Goal: Information Seeking & Learning: Find contact information

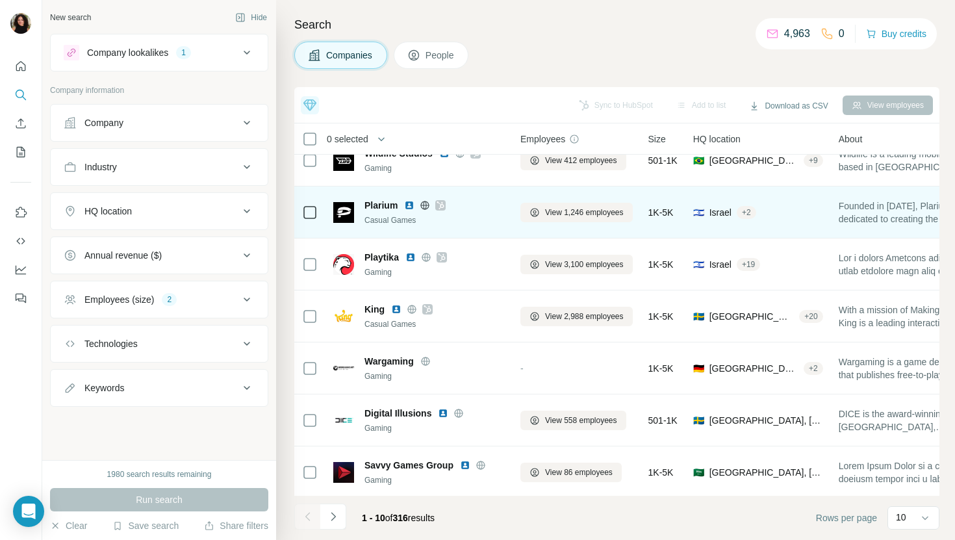
scroll to position [179, 0]
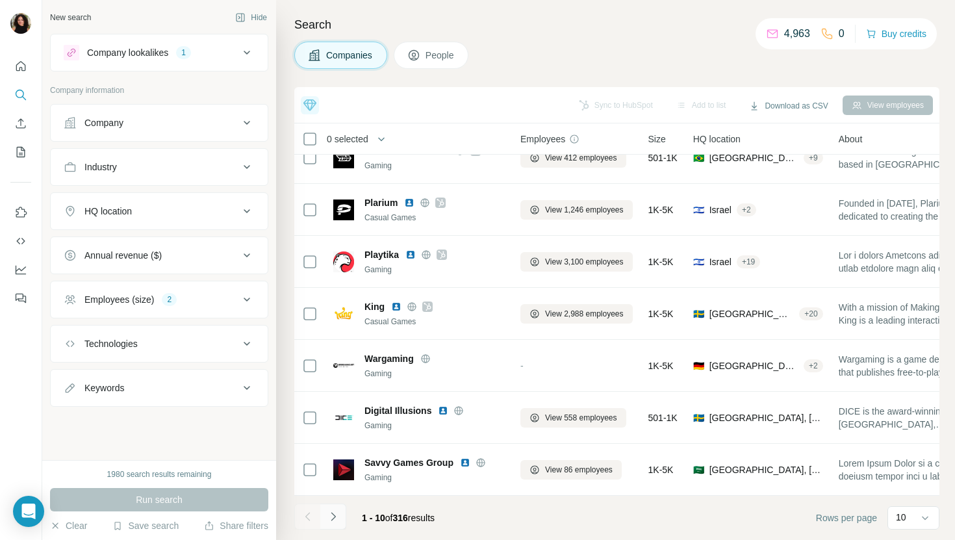
click at [342, 520] on button "Navigate to next page" at bounding box center [333, 517] width 26 height 26
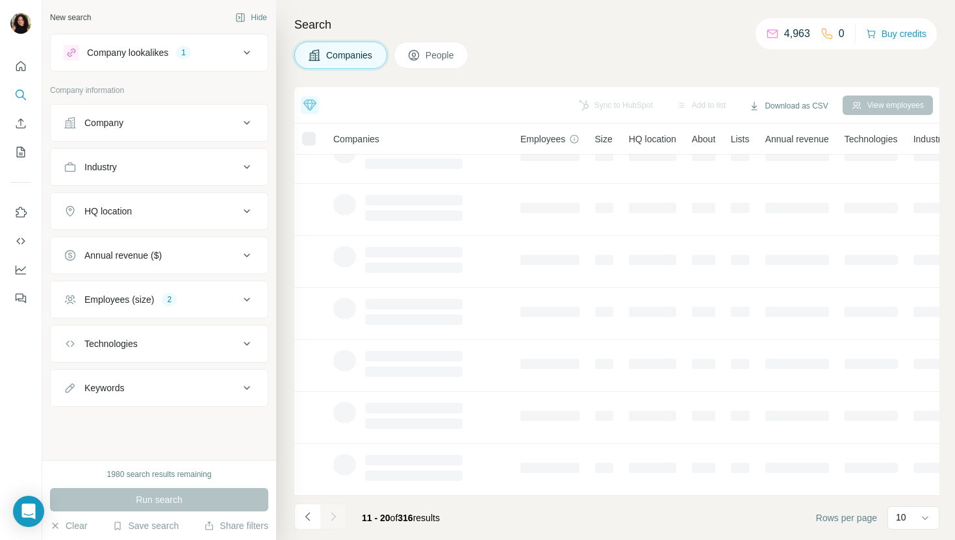
scroll to position [0, 0]
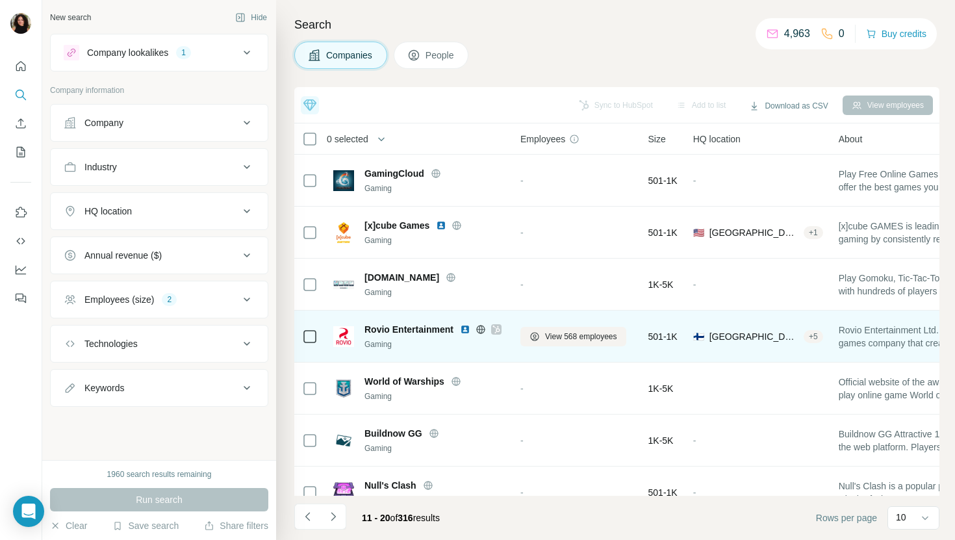
click at [437, 326] on span "Rovio Entertainment" at bounding box center [409, 329] width 89 height 13
copy span "Rovio Entertainment"
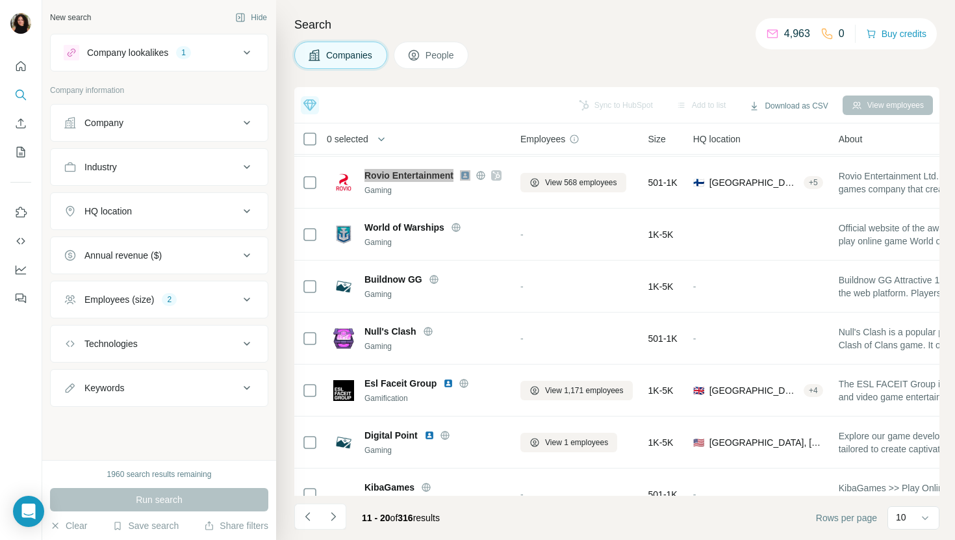
scroll to position [179, 0]
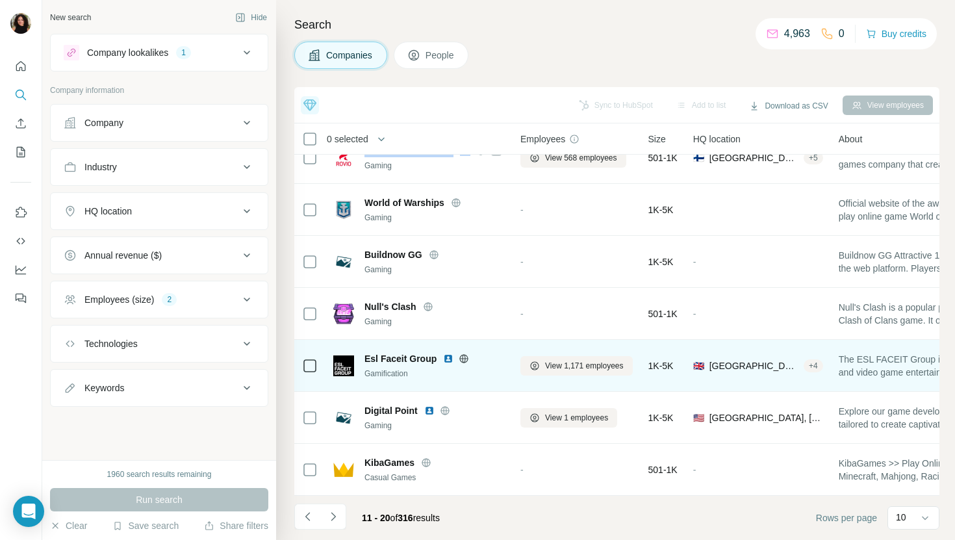
click at [408, 357] on span "Esl Faceit Group" at bounding box center [401, 358] width 72 height 13
copy span "Esl Faceit Group"
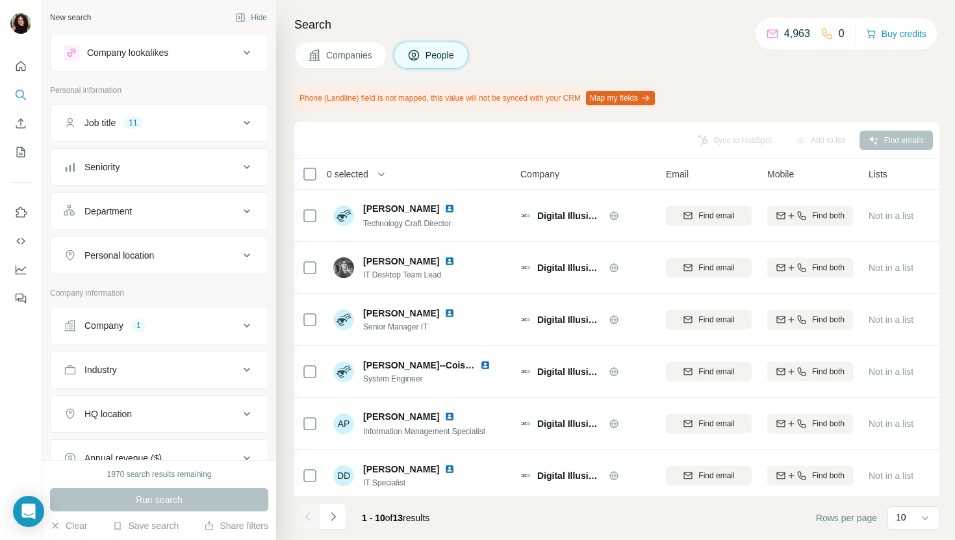
click at [363, 44] on button "Companies" at bounding box center [340, 55] width 93 height 27
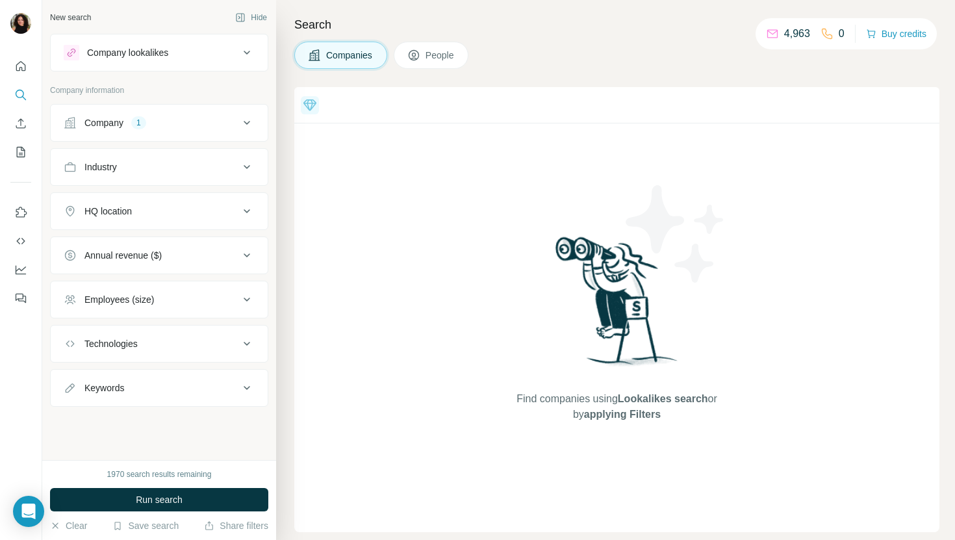
click at [164, 118] on div "Company 1" at bounding box center [151, 122] width 175 height 13
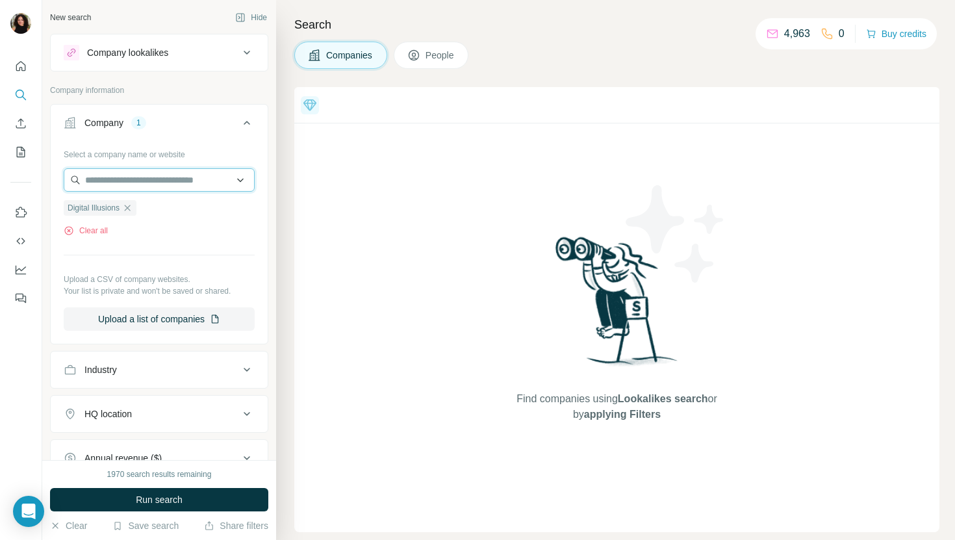
click at [147, 172] on input "text" at bounding box center [159, 179] width 191 height 23
paste input "**********"
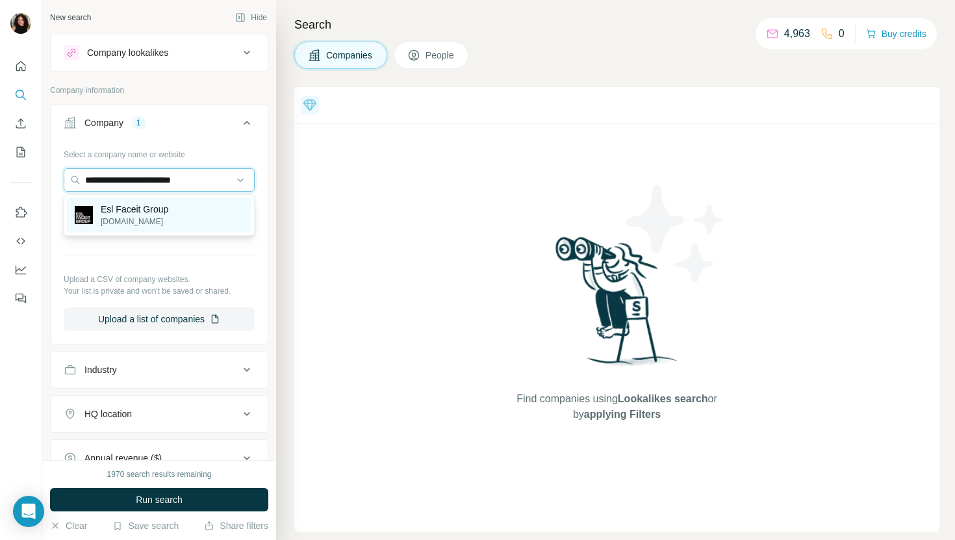
type input "**********"
click at [162, 208] on p "Esl Faceit Group" at bounding box center [135, 209] width 68 height 13
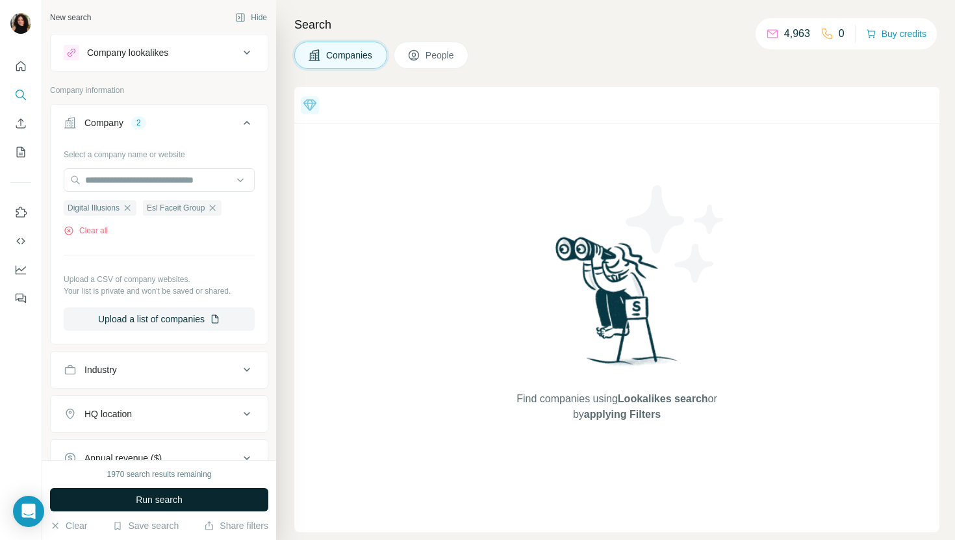
click at [194, 503] on button "Run search" at bounding box center [159, 499] width 218 height 23
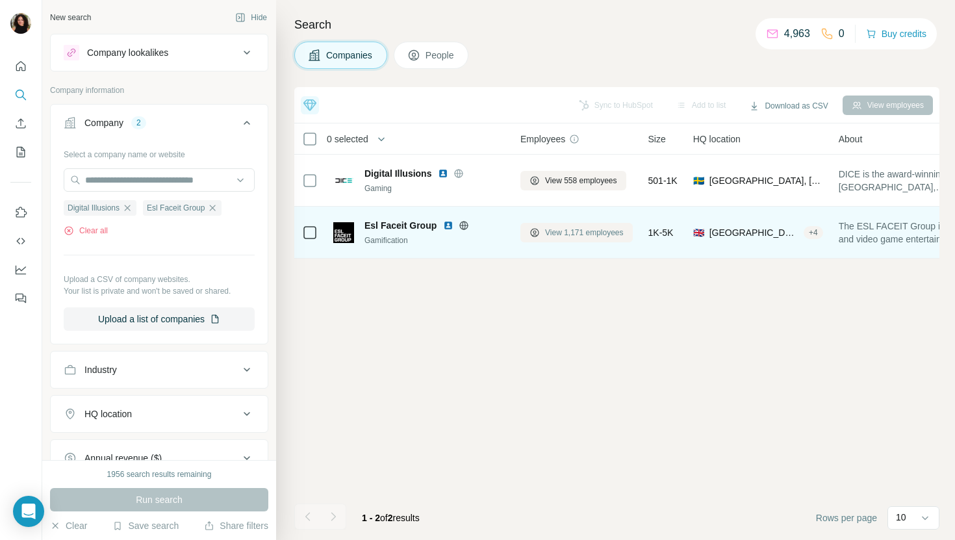
click at [571, 235] on span "View 1,171 employees" at bounding box center [584, 233] width 79 height 12
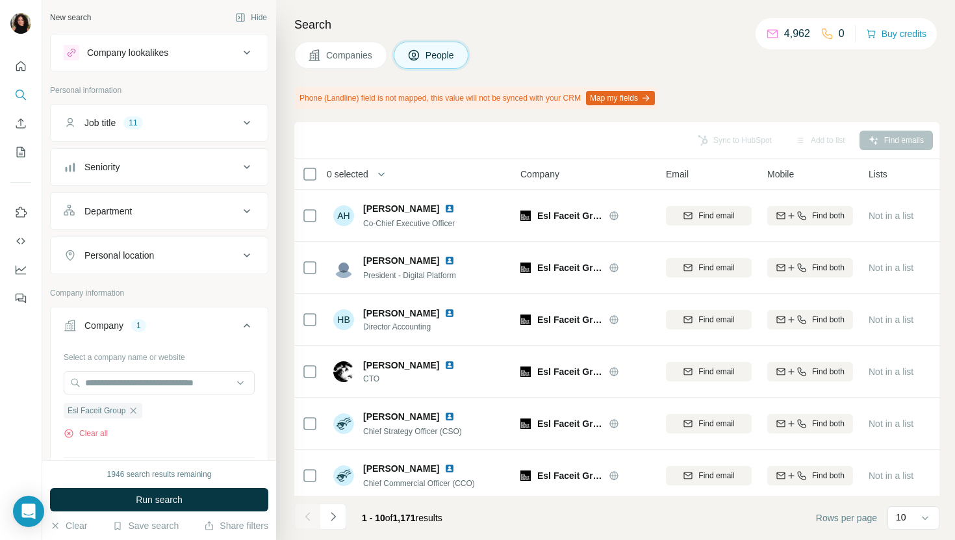
click at [192, 503] on button "Run search" at bounding box center [159, 499] width 218 height 23
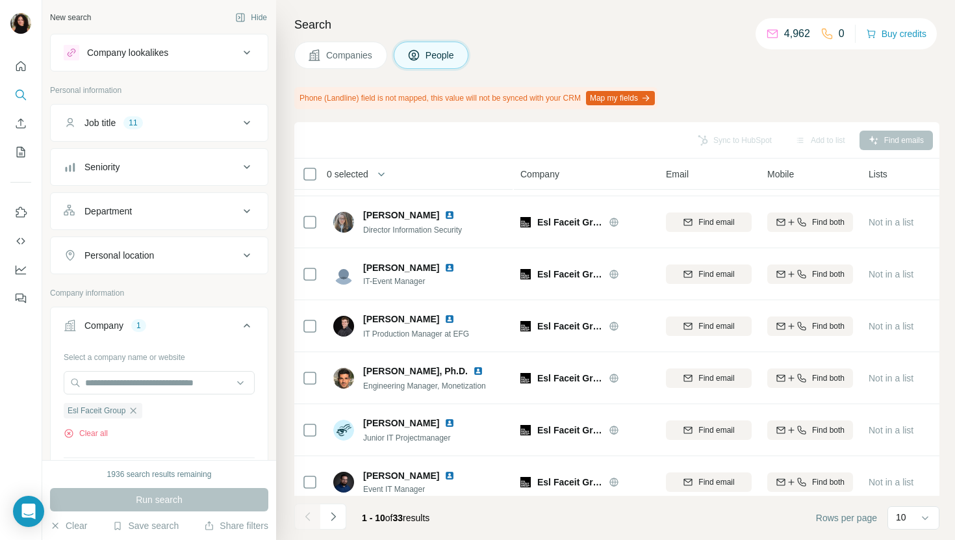
scroll to position [214, 0]
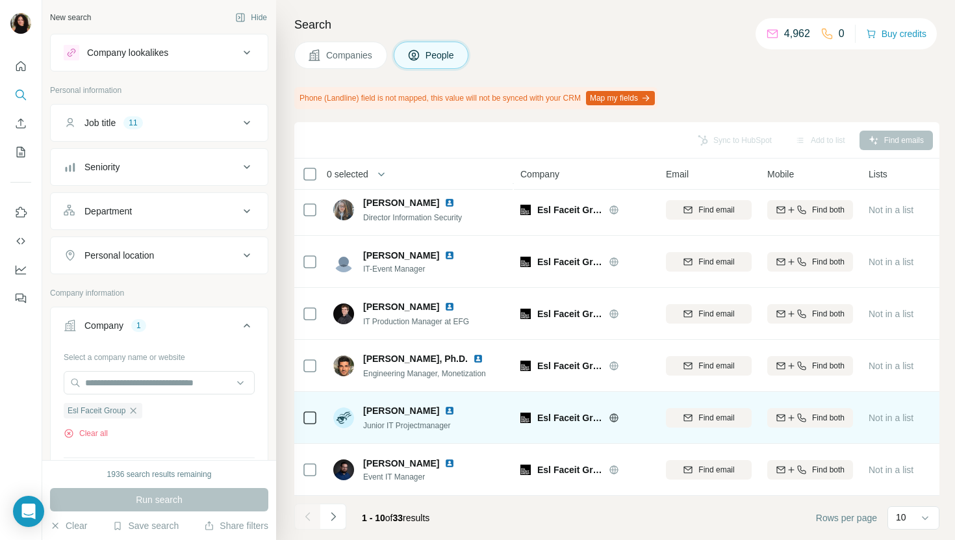
click at [444, 408] on img at bounding box center [449, 410] width 10 height 10
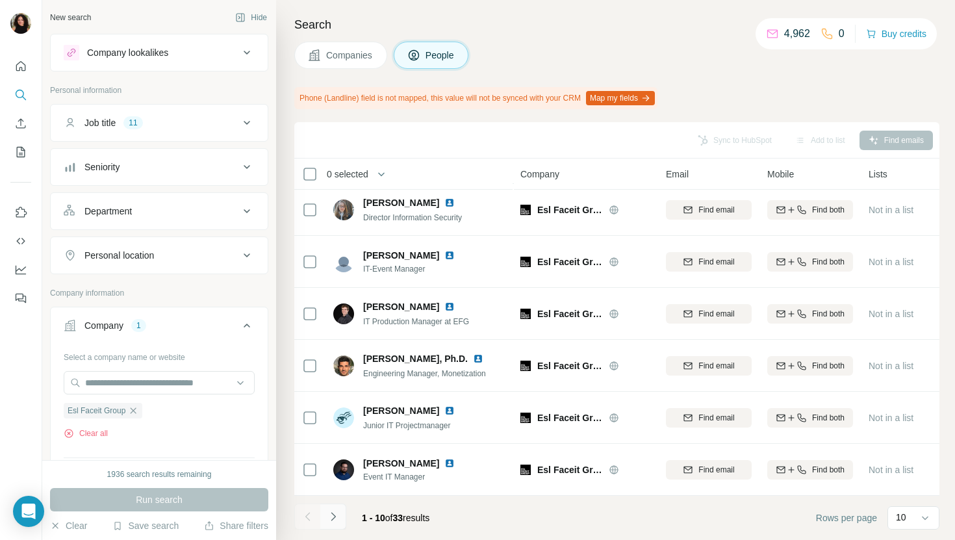
click at [335, 519] on icon "Navigate to next page" at bounding box center [333, 516] width 13 height 13
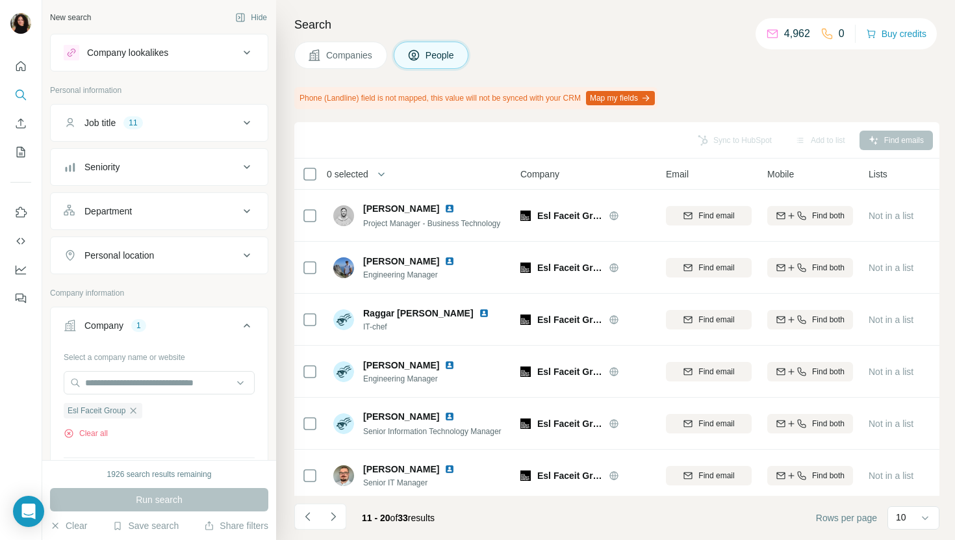
scroll to position [3, 0]
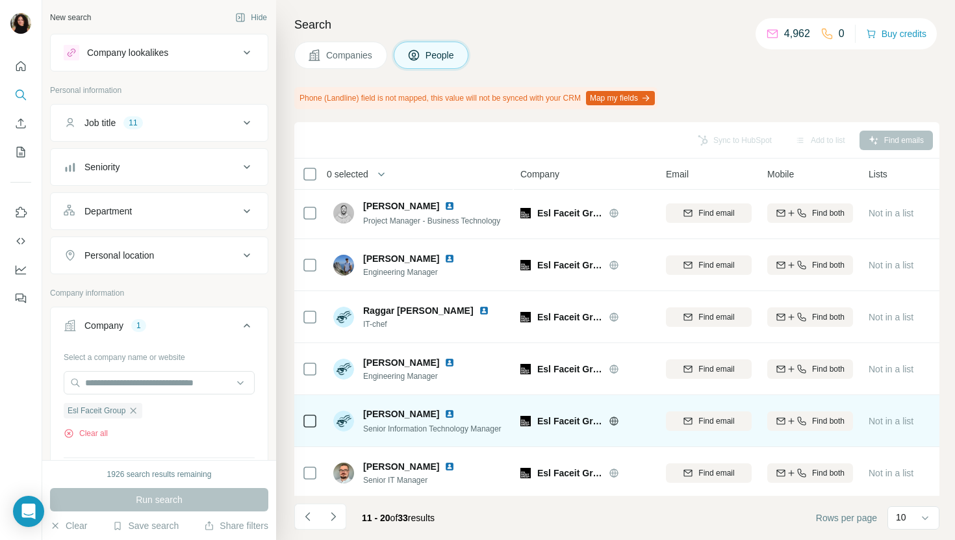
click at [444, 415] on img at bounding box center [449, 414] width 10 height 10
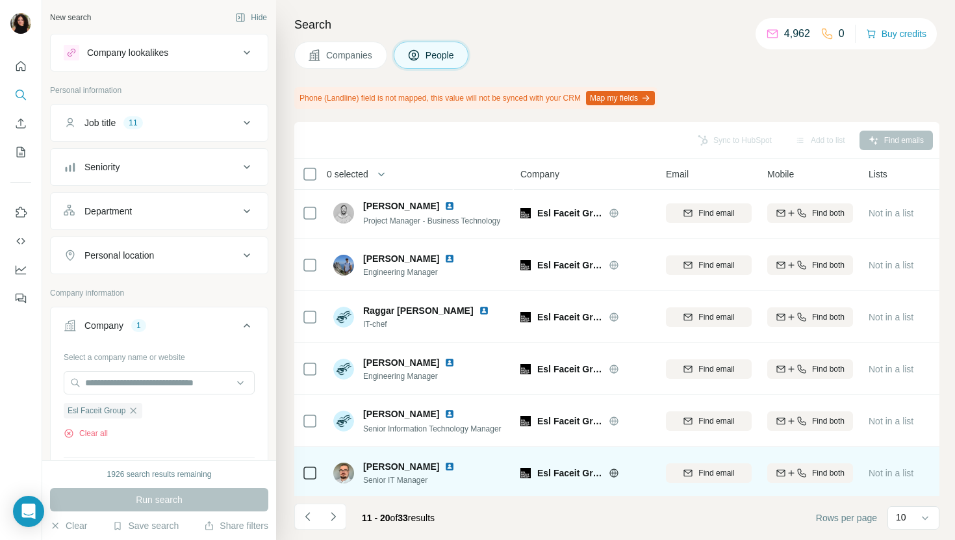
click at [455, 465] on img at bounding box center [449, 466] width 10 height 10
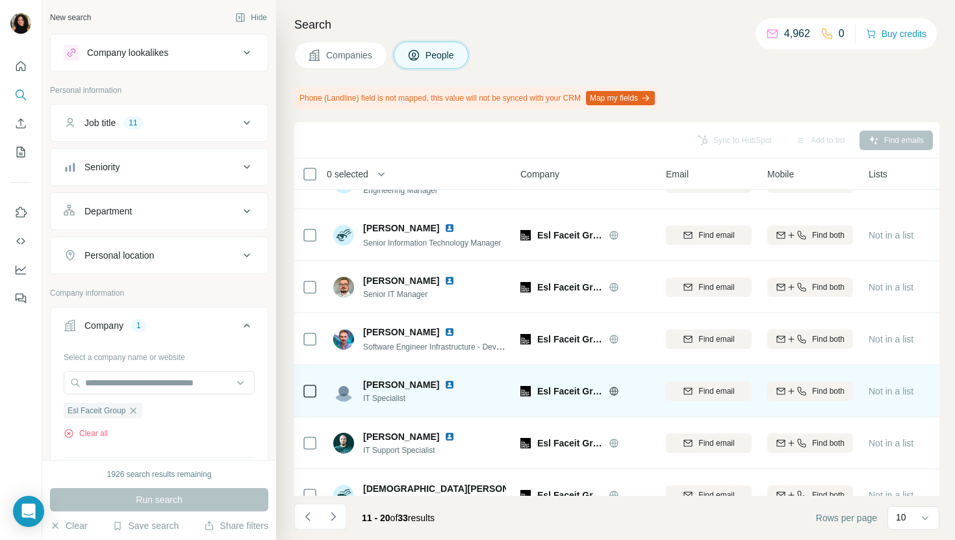
scroll to position [214, 0]
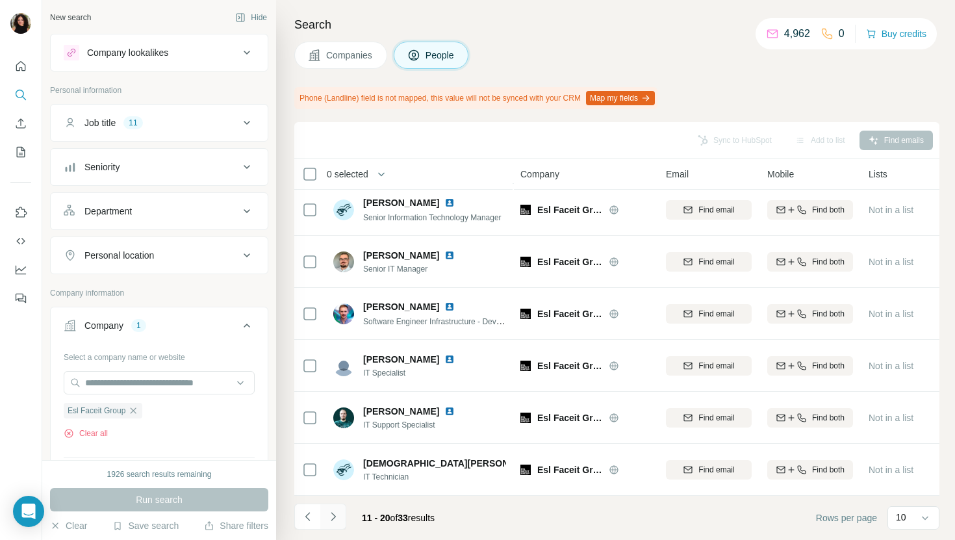
click at [333, 515] on icon "Navigate to next page" at bounding box center [333, 516] width 13 height 13
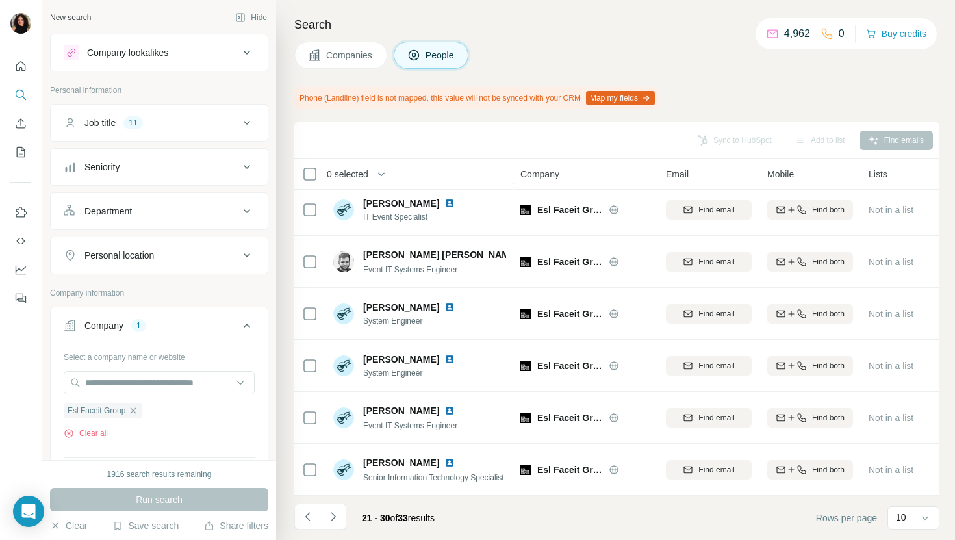
scroll to position [0, 0]
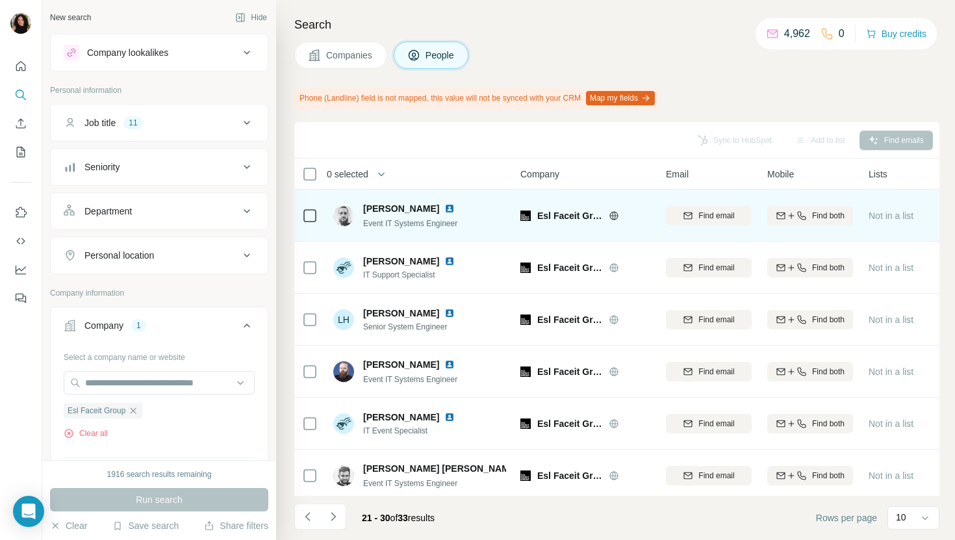
click at [444, 209] on img at bounding box center [449, 208] width 10 height 10
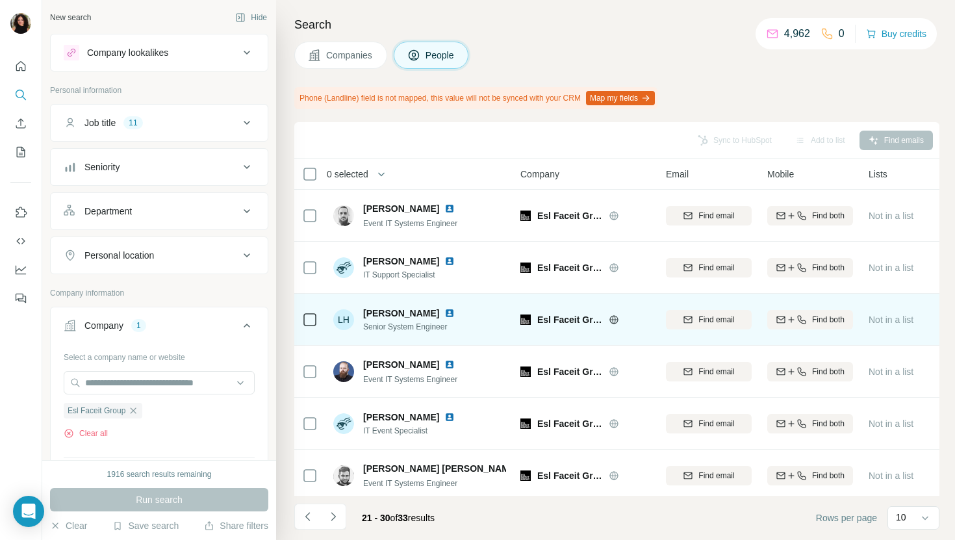
click at [444, 309] on img at bounding box center [449, 313] width 10 height 10
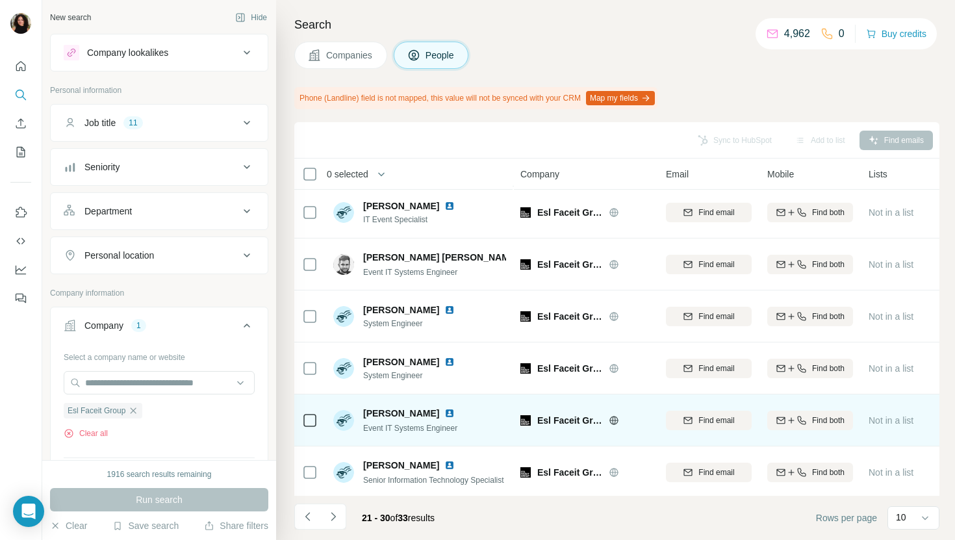
scroll to position [214, 0]
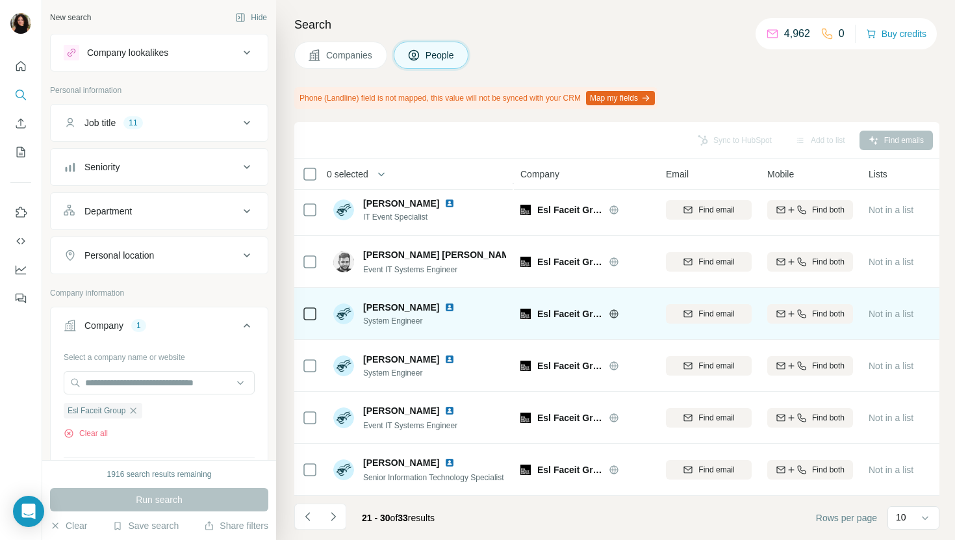
click at [444, 307] on img at bounding box center [449, 307] width 10 height 10
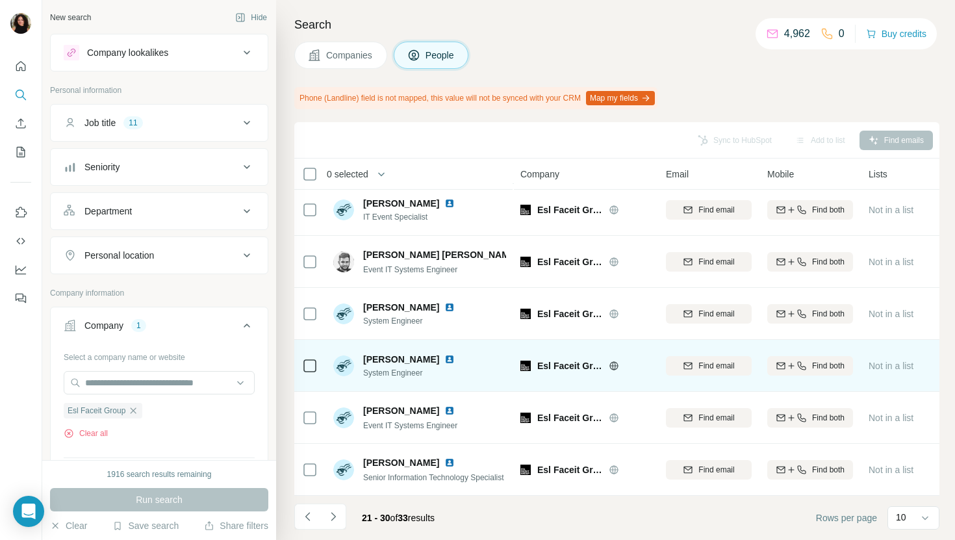
click at [455, 359] on img at bounding box center [449, 359] width 10 height 10
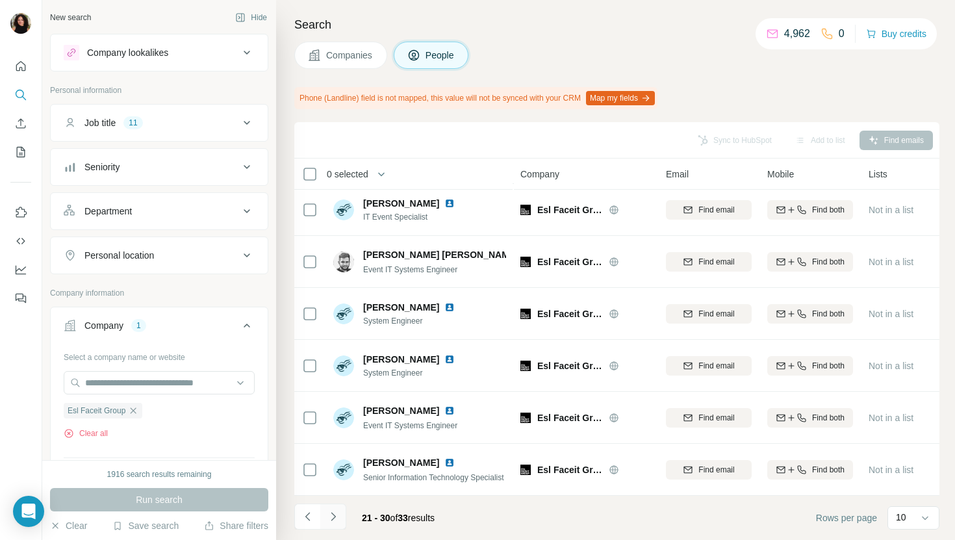
click at [333, 517] on icon "Navigate to next page" at bounding box center [333, 516] width 13 height 13
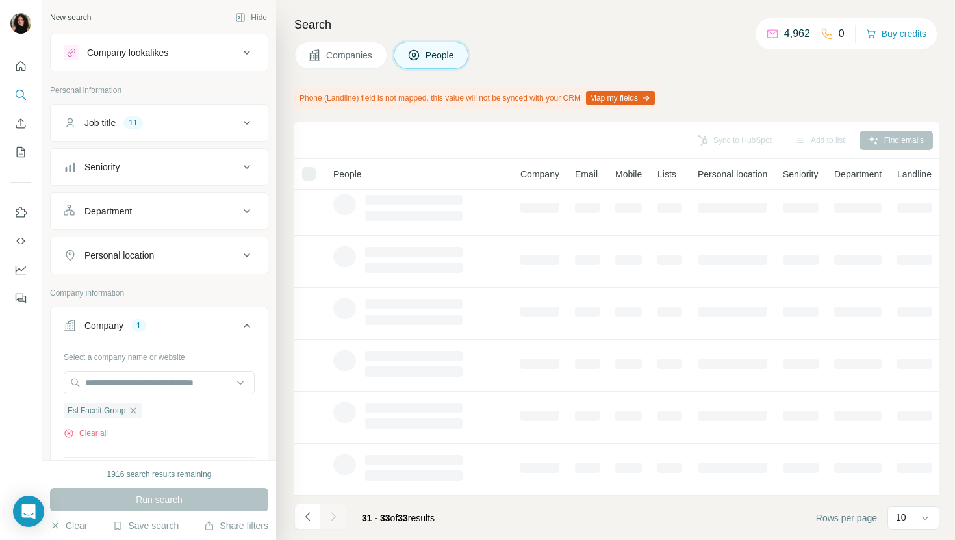
scroll to position [0, 0]
